Goal: Transaction & Acquisition: Purchase product/service

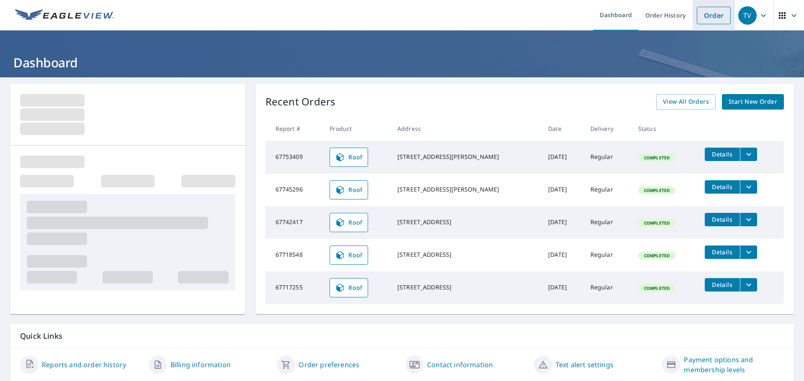
click at [703, 15] on link "Order" at bounding box center [713, 16] width 34 height 18
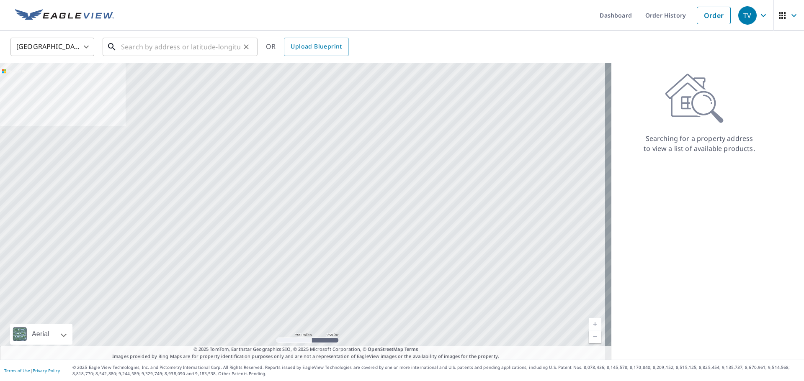
click at [150, 44] on input "text" at bounding box center [180, 46] width 119 height 23
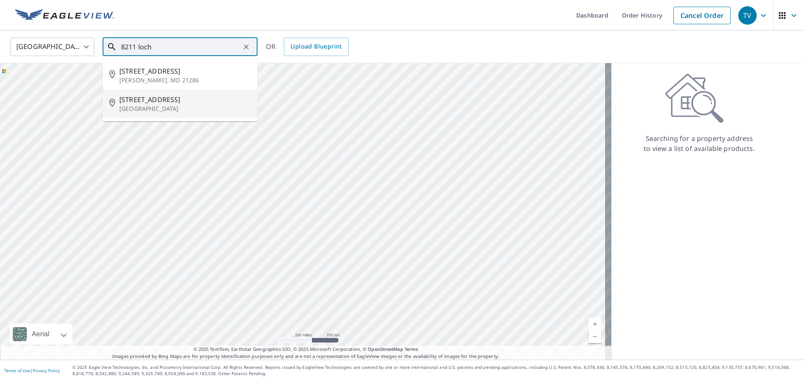
click at [157, 101] on span "[STREET_ADDRESS]" at bounding box center [184, 100] width 131 height 10
type input "[STREET_ADDRESS]"
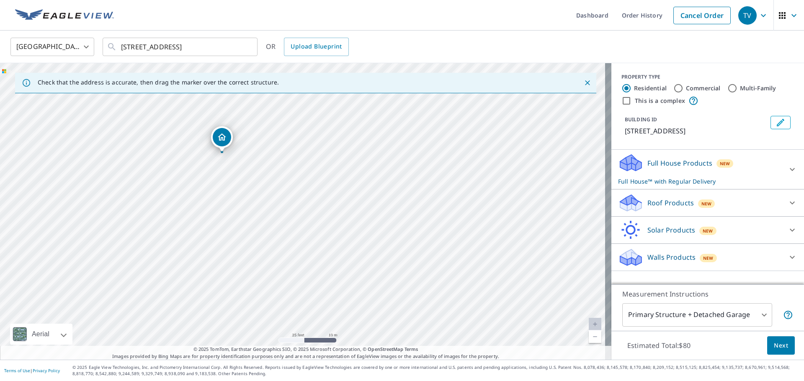
click at [657, 206] on p "Roof Products" at bounding box center [670, 203] width 46 height 10
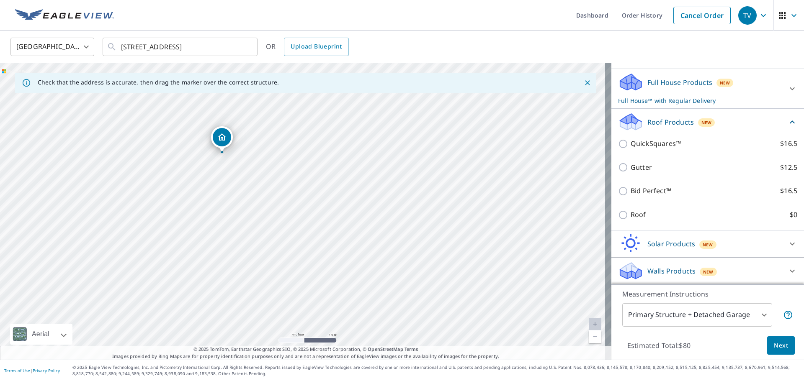
scroll to position [81, 0]
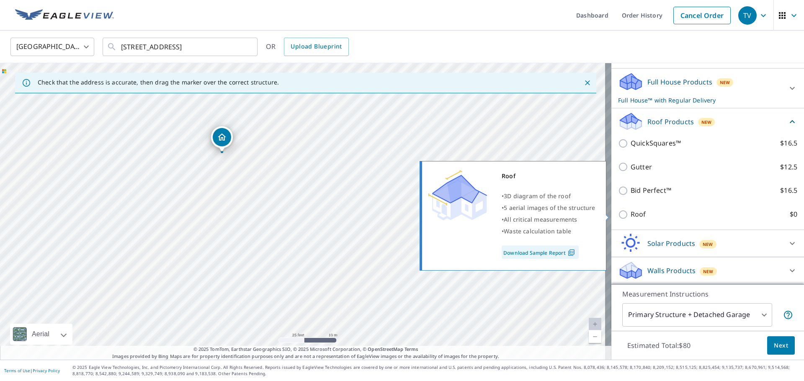
click at [618, 215] on input "Roof $0" at bounding box center [624, 215] width 13 height 10
checkbox input "true"
type input "3"
checkbox input "false"
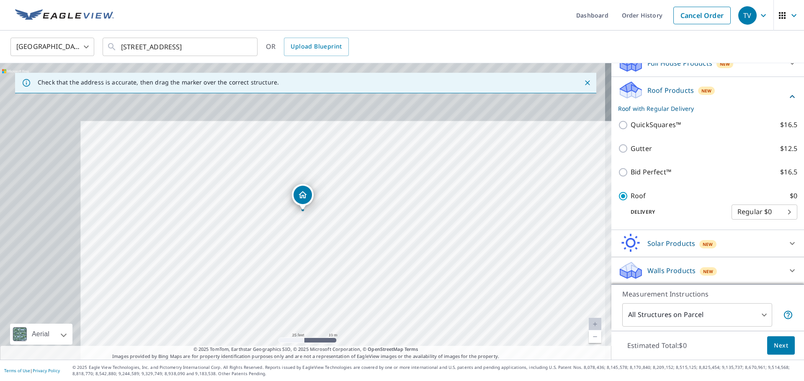
scroll to position [77, 0]
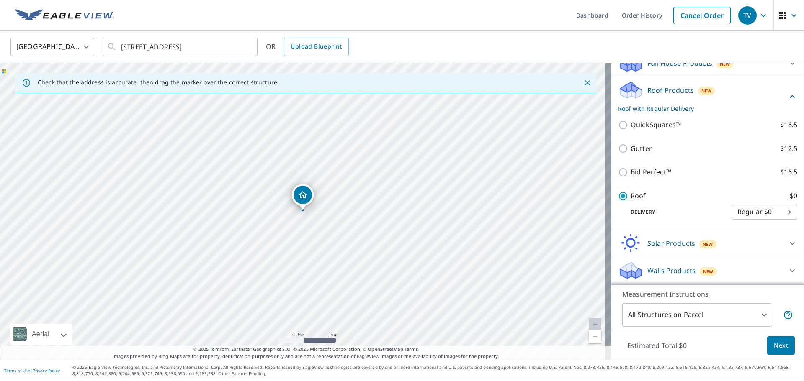
click at [775, 346] on span "Next" at bounding box center [780, 346] width 14 height 10
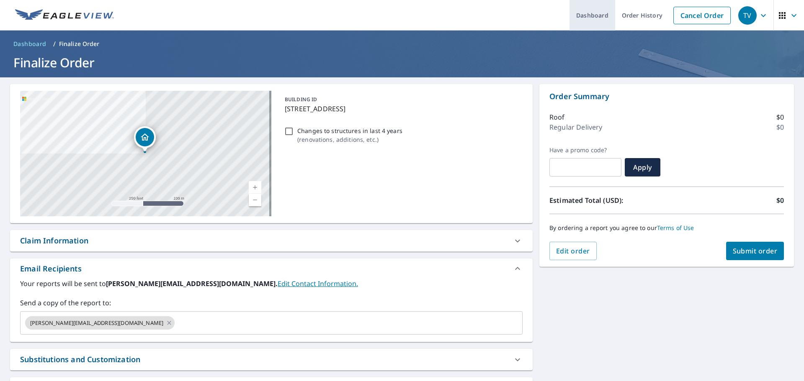
click at [586, 16] on link "Dashboard" at bounding box center [592, 15] width 46 height 31
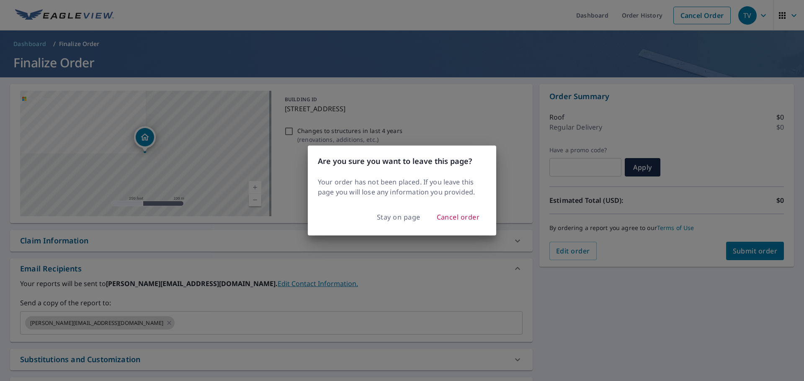
click at [442, 96] on div "Are you sure you want to leave this page? Your order has not been placed. If yo…" at bounding box center [402, 190] width 804 height 381
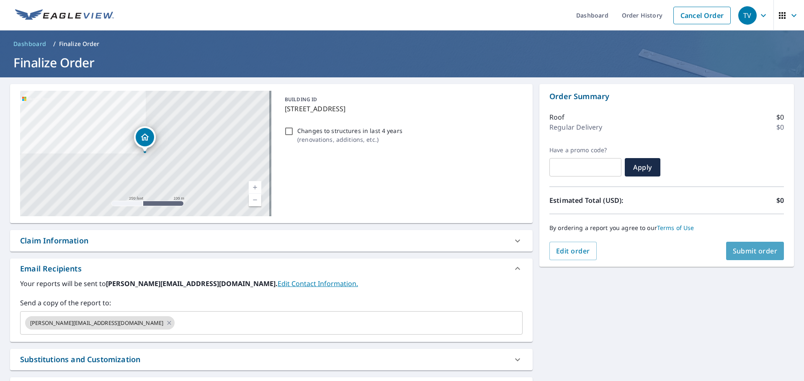
click at [741, 254] on span "Submit order" at bounding box center [754, 250] width 45 height 9
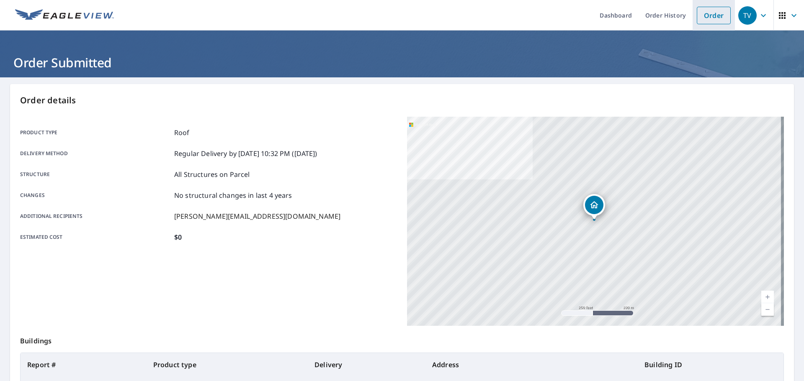
click at [703, 16] on link "Order" at bounding box center [713, 16] width 34 height 18
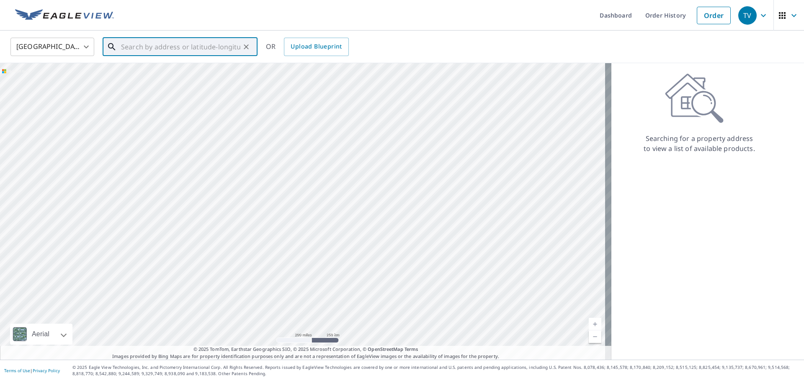
click at [149, 49] on input "text" at bounding box center [180, 46] width 119 height 23
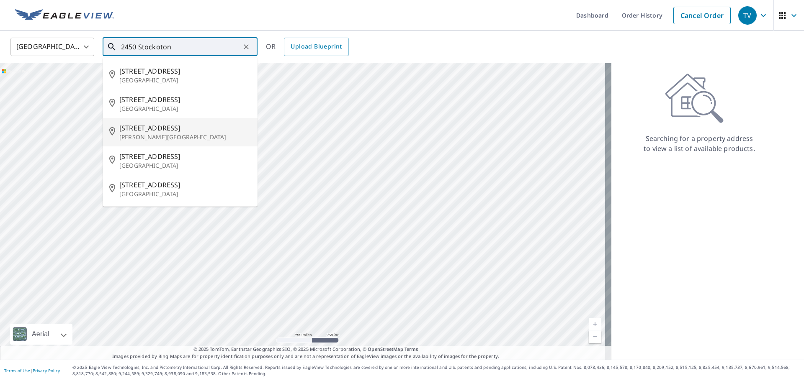
click at [145, 131] on span "[STREET_ADDRESS]" at bounding box center [184, 128] width 131 height 10
type input "[STREET_ADDRESS][PERSON_NAME]"
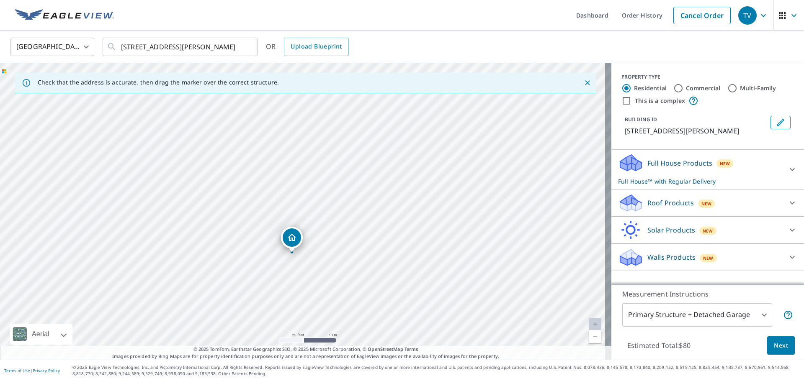
click at [662, 206] on p "Roof Products" at bounding box center [670, 203] width 46 height 10
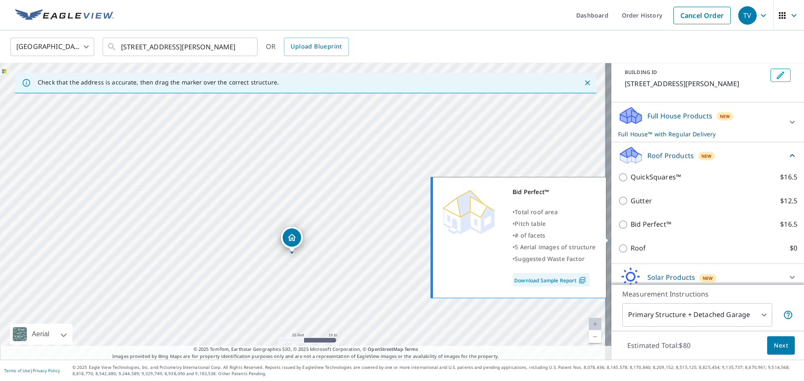
scroll to position [84, 0]
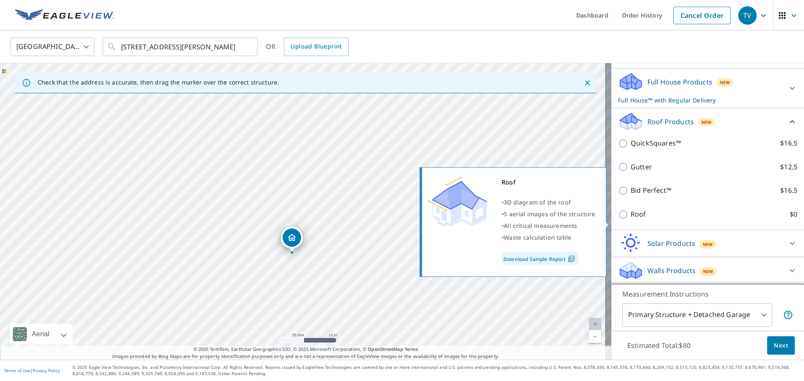
click at [618, 220] on input "Roof $0" at bounding box center [624, 215] width 13 height 10
checkbox input "true"
type input "3"
checkbox input "false"
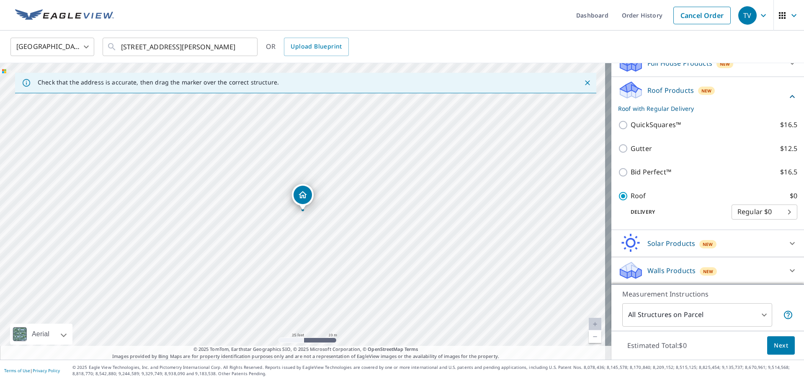
scroll to position [87, 0]
click at [773, 341] on span "Next" at bounding box center [780, 346] width 14 height 10
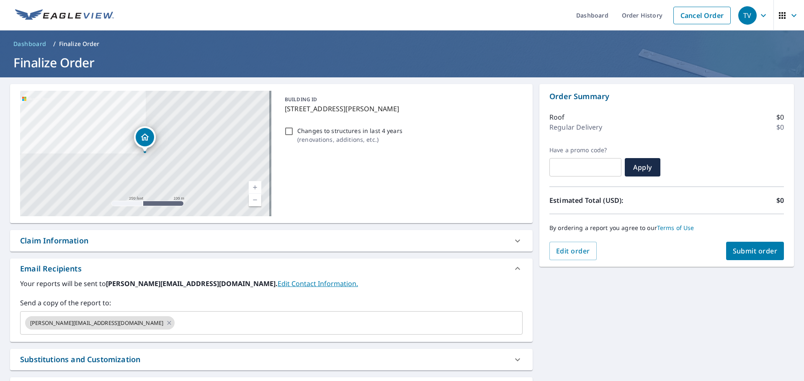
click at [755, 249] on span "Submit order" at bounding box center [754, 250] width 45 height 9
